Goal: Find contact information: Find contact information

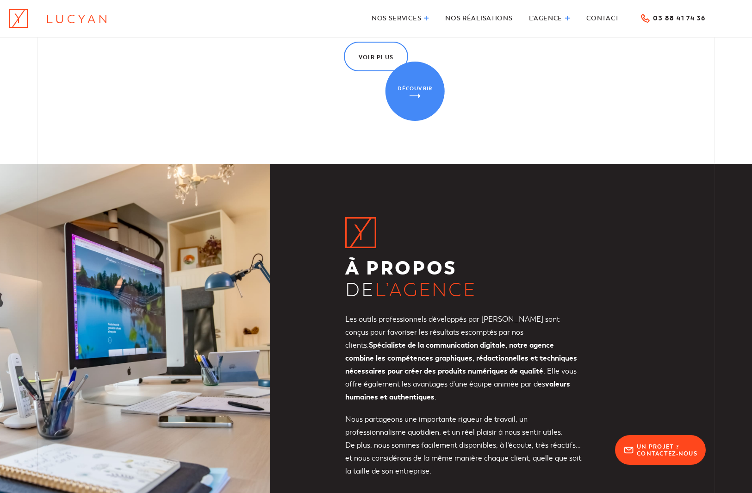
scroll to position [2865, 0]
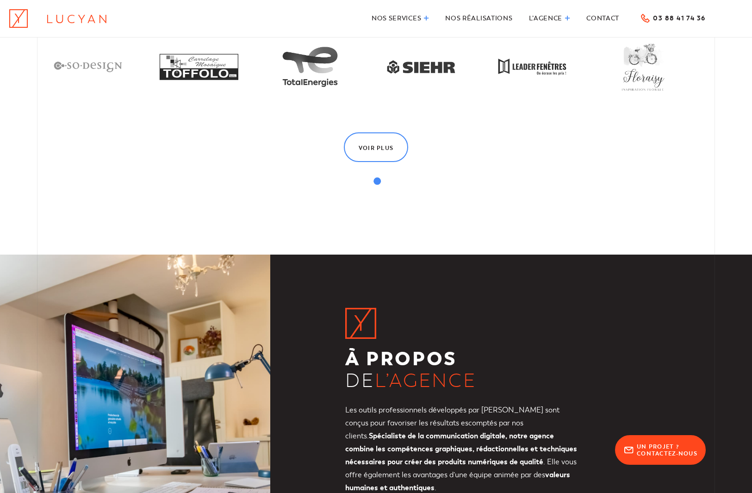
click at [404, 175] on div "Ils nous font confiance… Voir plus" at bounding box center [376, 72] width 678 height 365
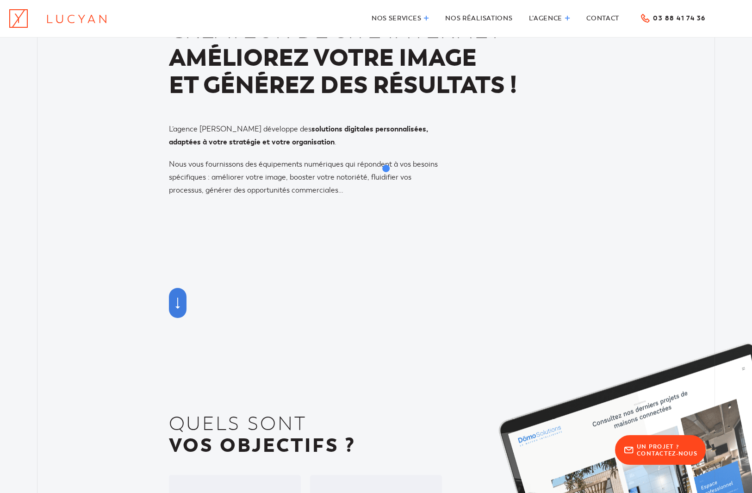
scroll to position [0, 0]
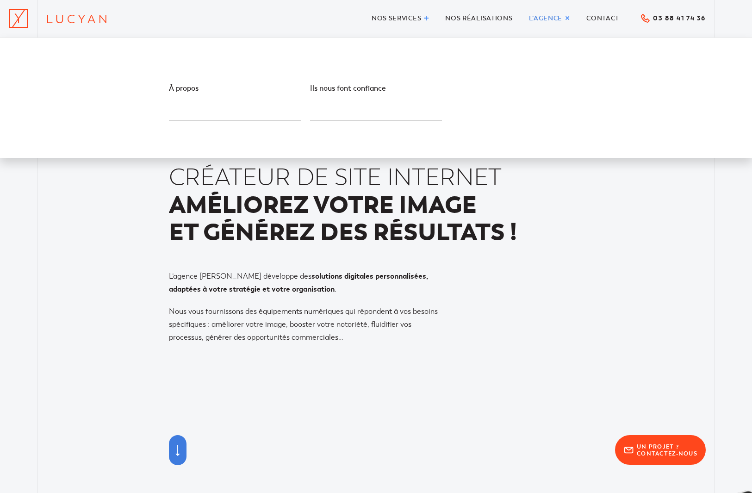
click at [552, 19] on span "L’agence" at bounding box center [546, 18] width 34 height 8
click at [192, 88] on span "À propos" at bounding box center [184, 88] width 30 height 9
click at [323, 86] on span "Ils nous font confiance" at bounding box center [348, 88] width 76 height 9
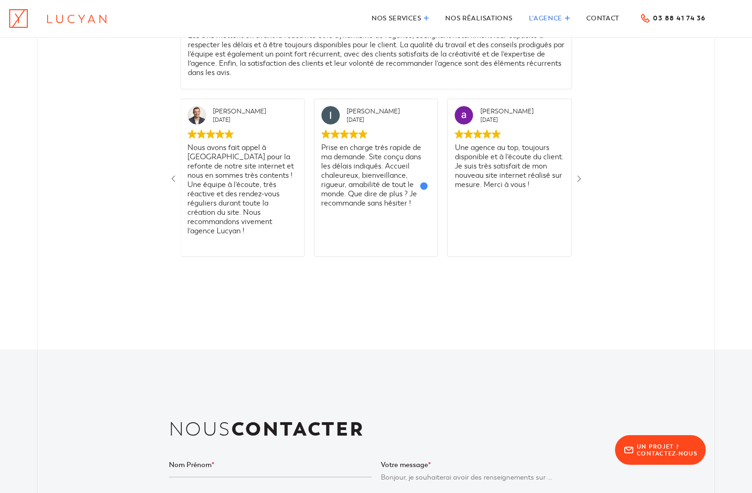
scroll to position [2158, 0]
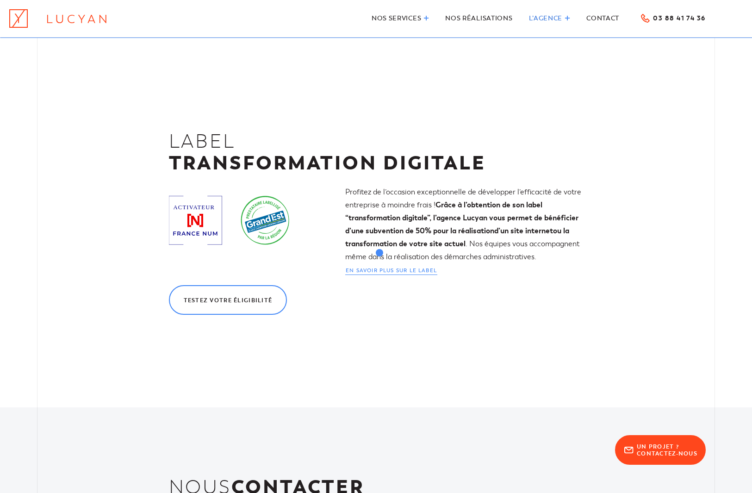
scroll to position [1231, 0]
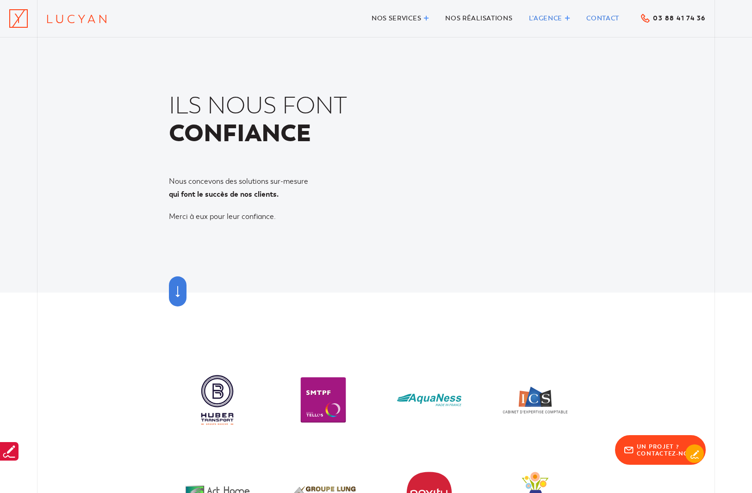
click at [603, 17] on span "Contact" at bounding box center [602, 18] width 33 height 8
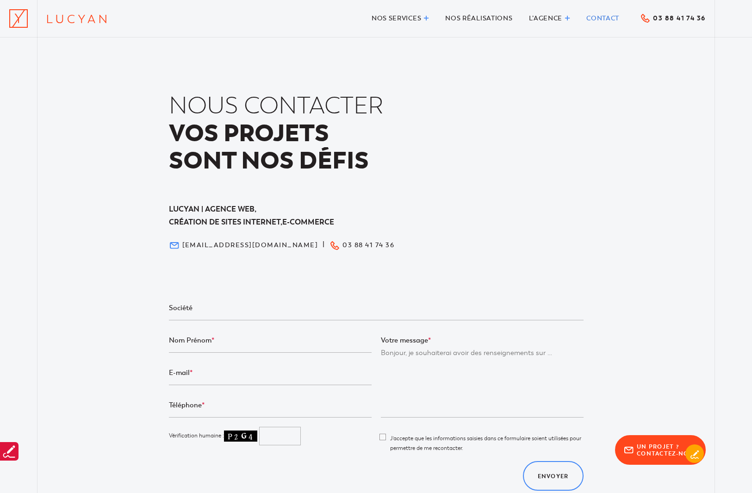
click at [84, 17] on icon at bounding box center [77, 18] width 62 height 11
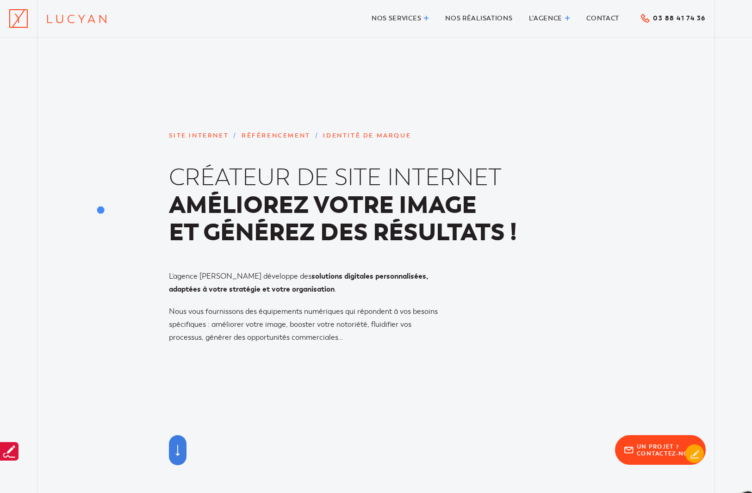
click at [107, 217] on div "Site internet / Référencement / Identité de marque Créateur de site internet Am…" at bounding box center [376, 236] width 752 height 213
